Goal: Connect with others: Connect with others

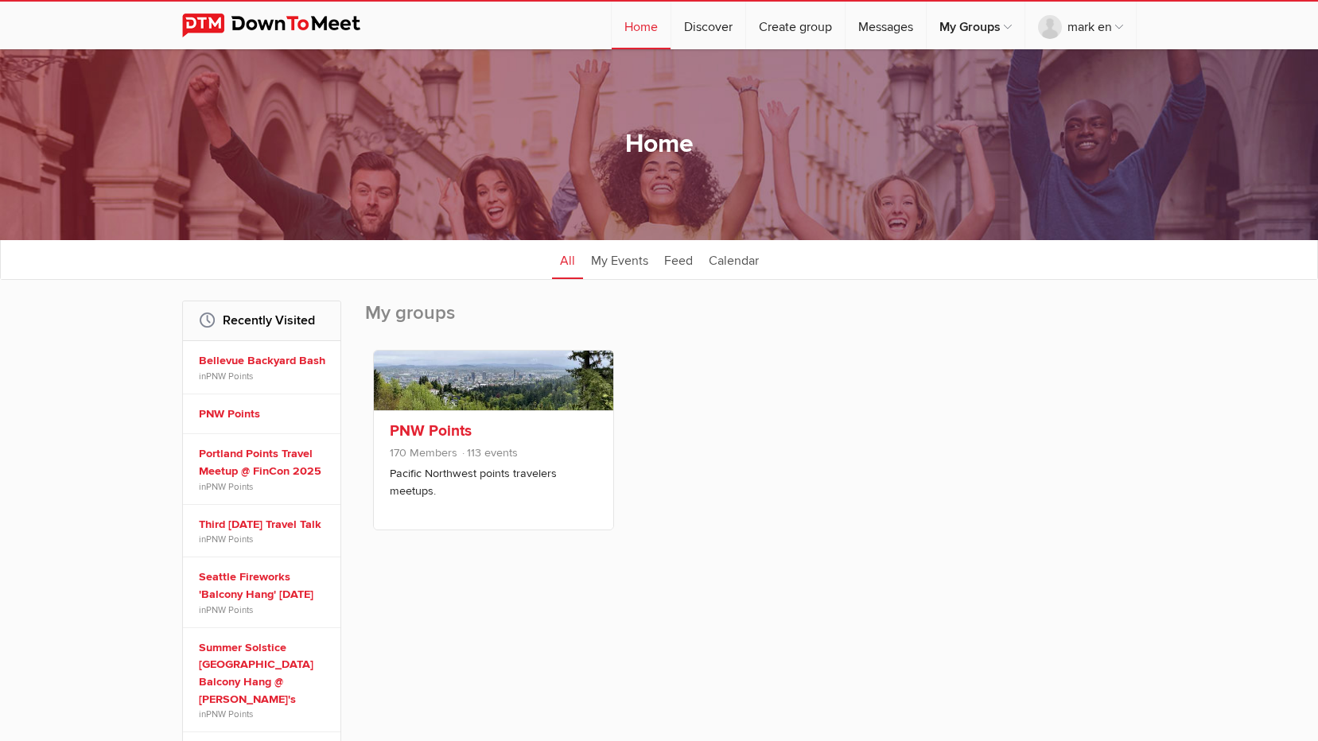
click at [437, 431] on link "PNW Points" at bounding box center [431, 431] width 82 height 19
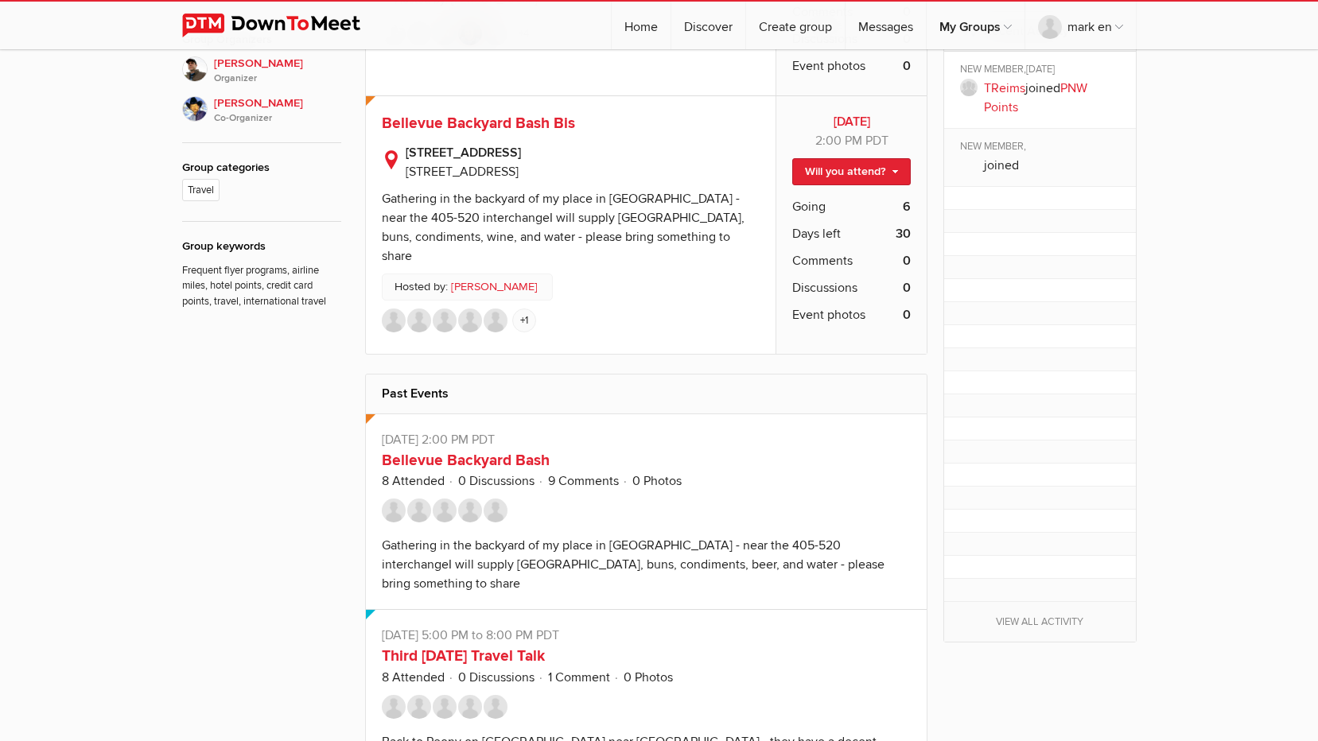
scroll to position [716, 0]
click at [520, 127] on span "Bellevue Backyard Bash Bis" at bounding box center [478, 122] width 193 height 19
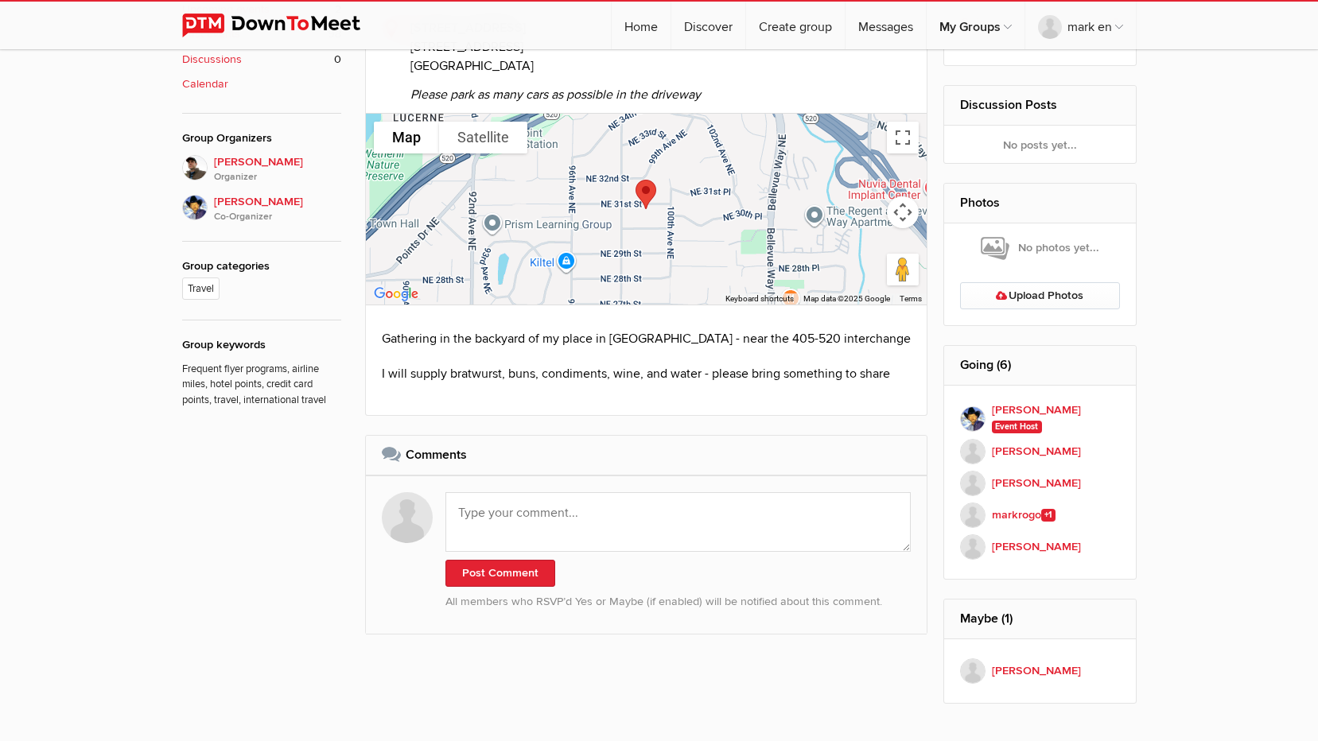
scroll to position [636, 0]
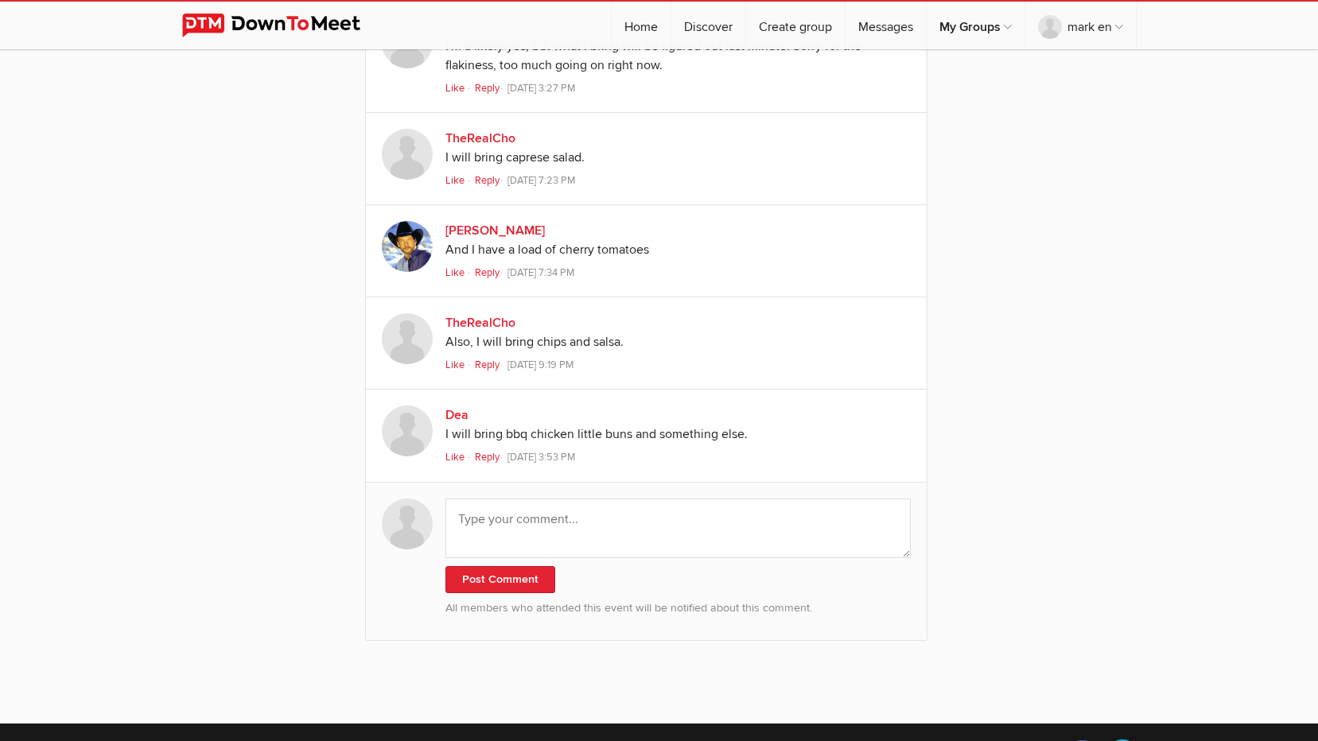
scroll to position [1750, 0]
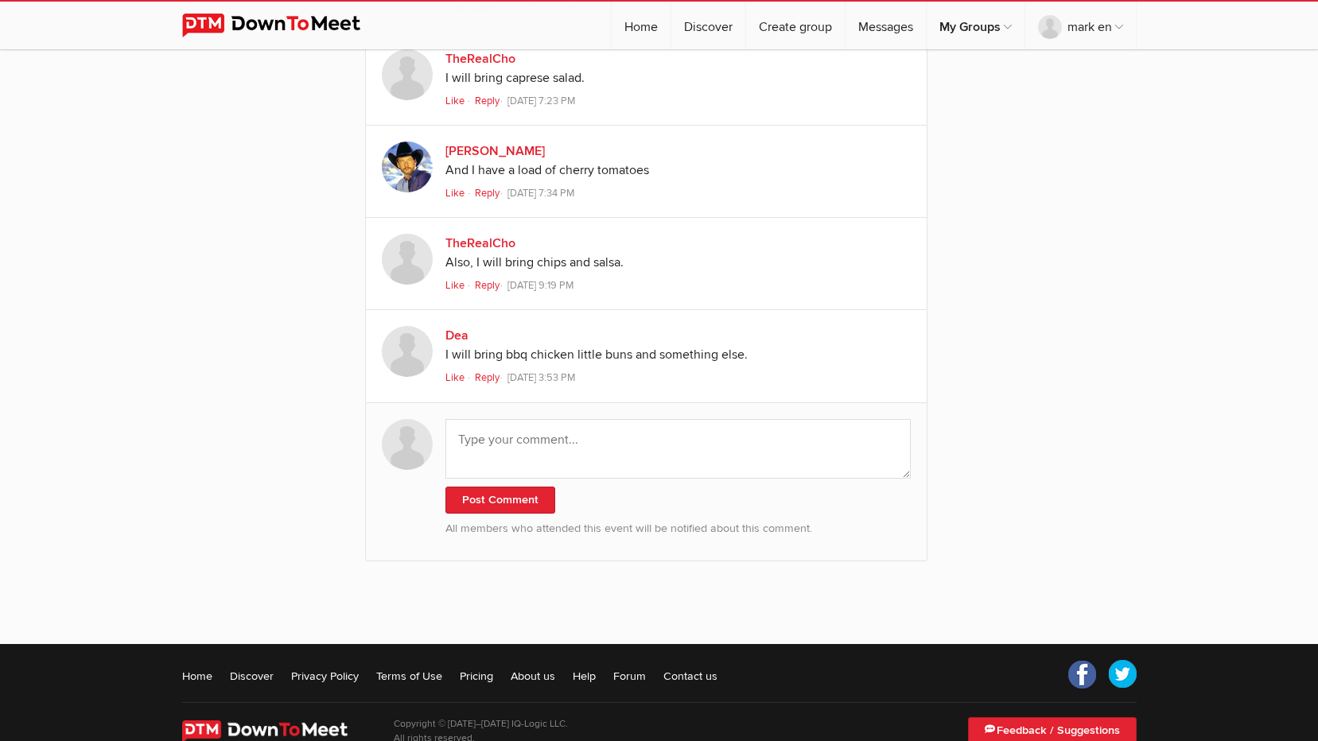
click at [457, 337] on link "Dea" at bounding box center [457, 336] width 23 height 16
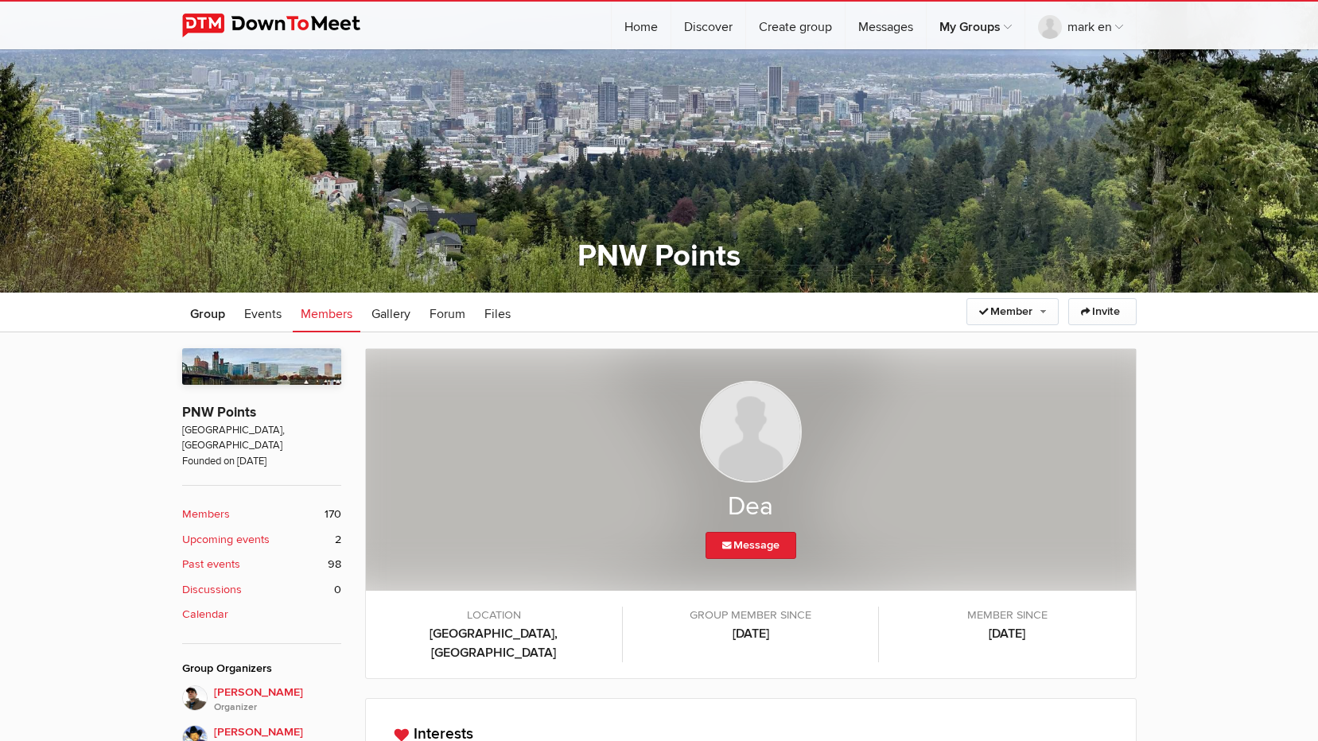
scroll to position [69, 0]
